Goal: Transaction & Acquisition: Purchase product/service

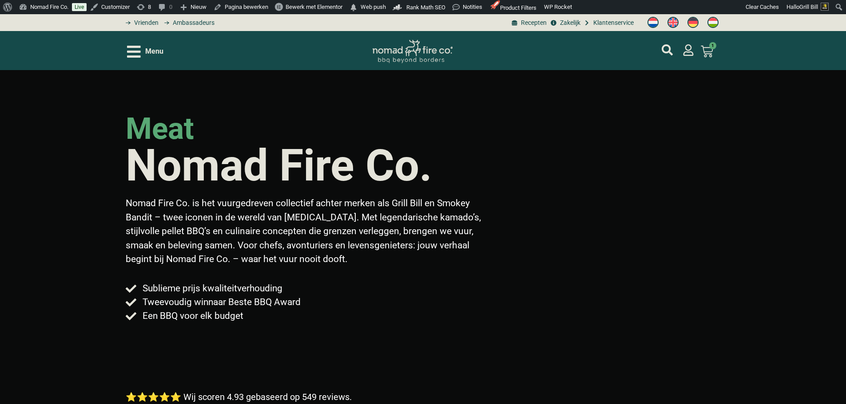
click at [138, 47] on icon "Open/Close Menu" at bounding box center [134, 52] width 14 height 12
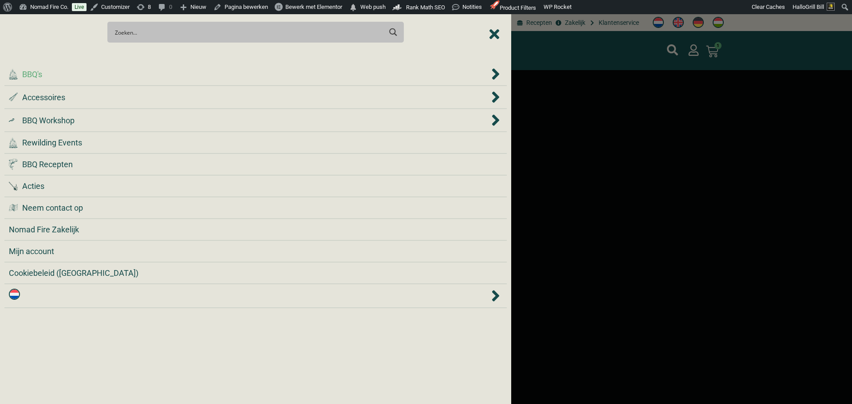
click at [129, 67] on li ".cls-1 { fill: #042e2c; } BBQ's" at bounding box center [255, 74] width 502 height 23
click at [131, 76] on div ".cls-1 { fill: #042e2c; } BBQ's" at bounding box center [249, 74] width 481 height 12
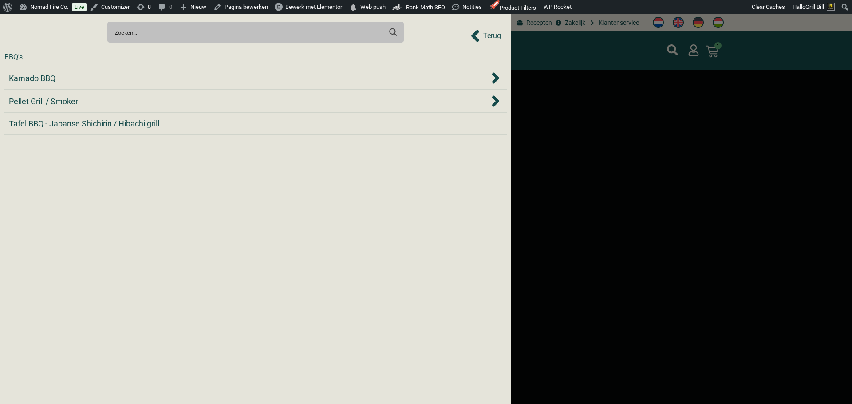
click at [131, 76] on div "Kamado BBQ" at bounding box center [249, 78] width 481 height 12
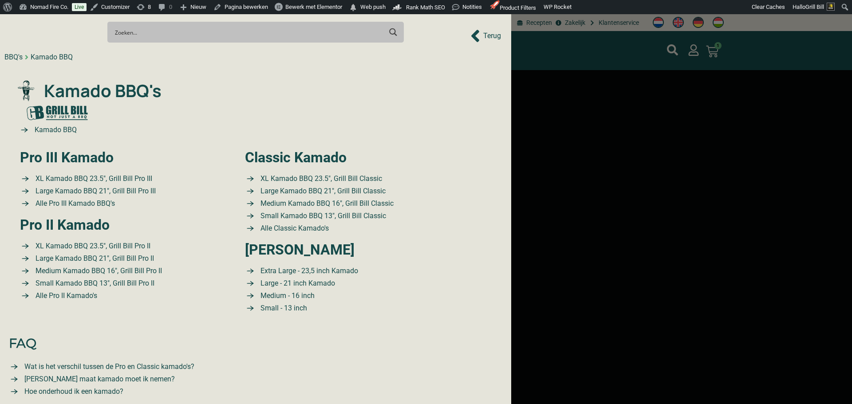
click at [480, 36] on icon "Back to Prev Items" at bounding box center [475, 36] width 10 height 20
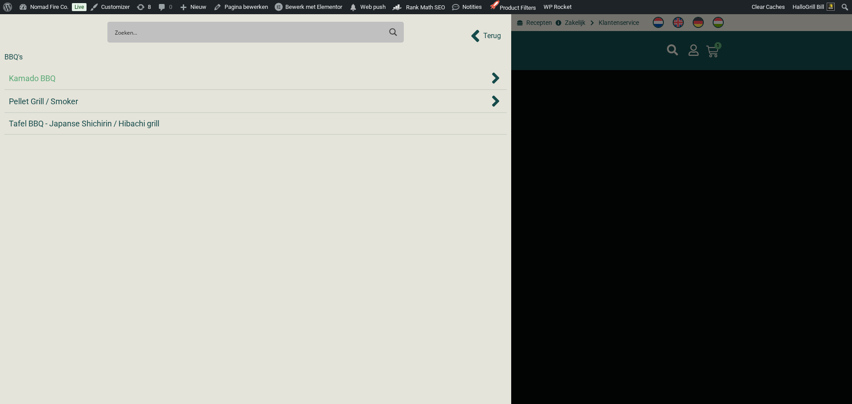
click at [429, 80] on div "Kamado BBQ" at bounding box center [249, 78] width 481 height 12
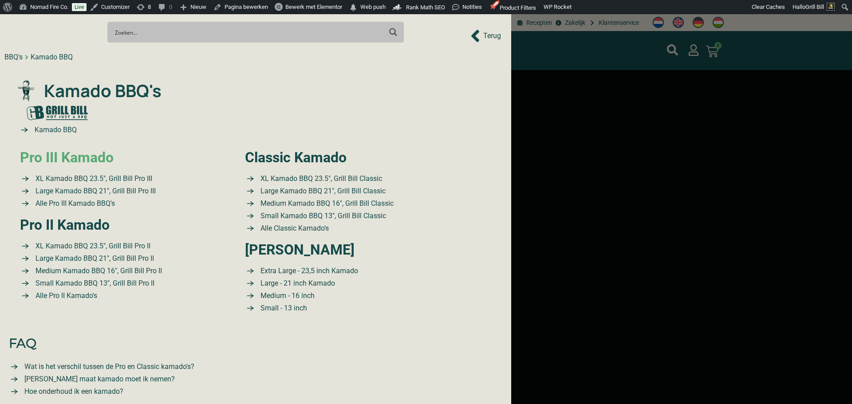
click at [106, 162] on link "Pro III Kamado" at bounding box center [67, 157] width 94 height 17
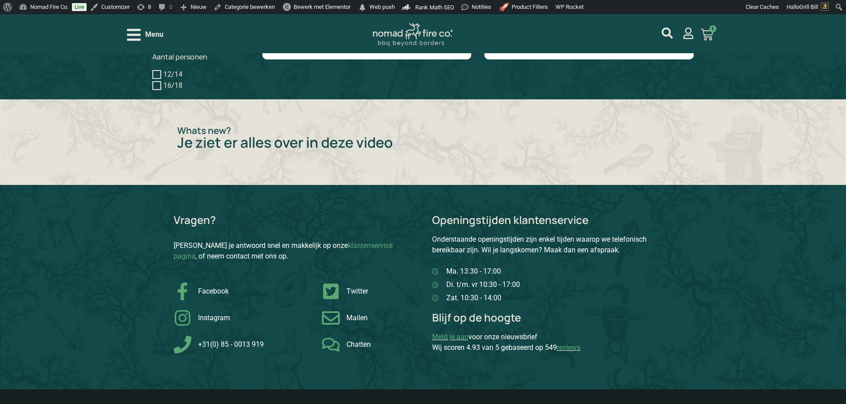
scroll to position [976, 0]
